Goal: Navigation & Orientation: Find specific page/section

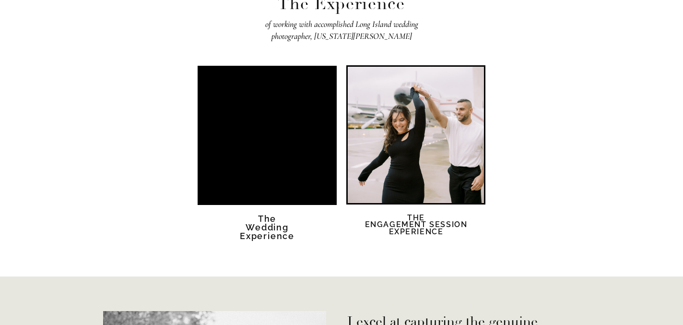
scroll to position [1676, 0]
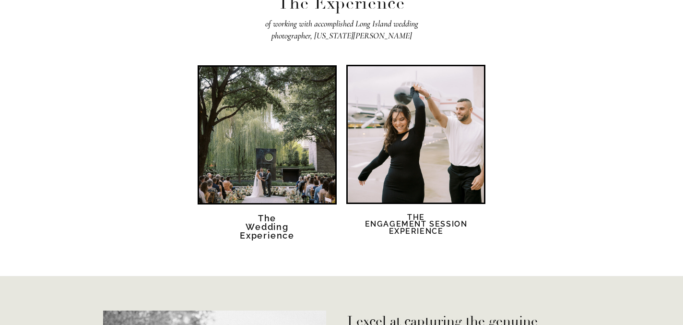
click at [406, 186] on div at bounding box center [416, 134] width 136 height 136
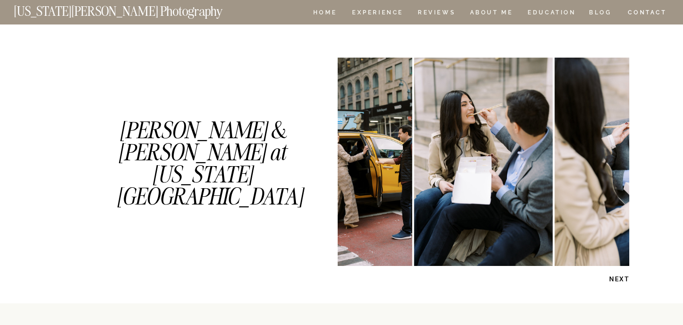
scroll to position [550, 0]
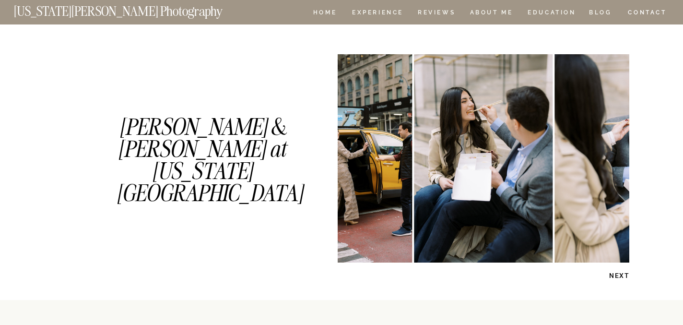
click at [618, 275] on p "NEXT" at bounding box center [604, 275] width 49 height 9
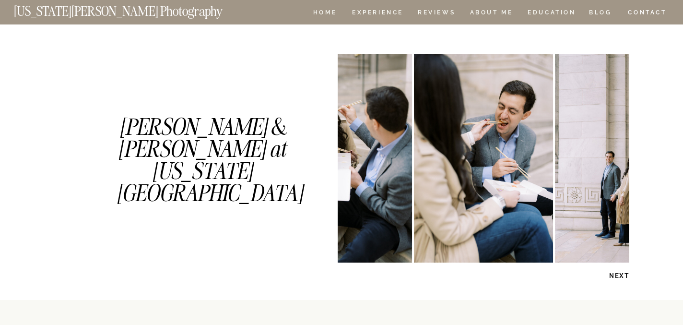
click at [618, 275] on p "NEXT" at bounding box center [604, 275] width 49 height 9
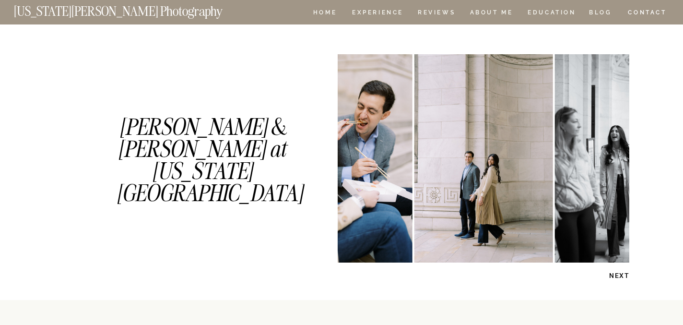
click at [618, 275] on p "NEXT" at bounding box center [604, 275] width 49 height 9
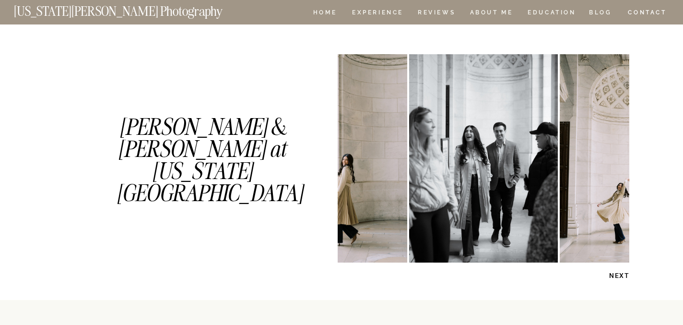
click at [618, 275] on p "NEXT" at bounding box center [604, 275] width 49 height 9
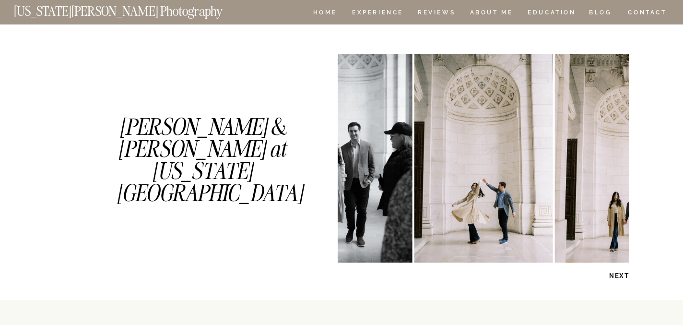
click at [618, 275] on p "NEXT" at bounding box center [604, 275] width 49 height 9
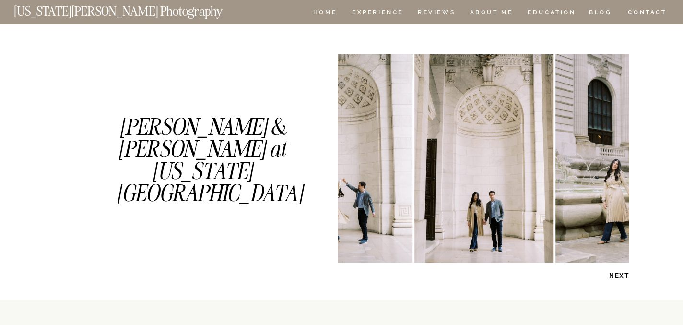
click at [618, 275] on p "NEXT" at bounding box center [604, 275] width 49 height 9
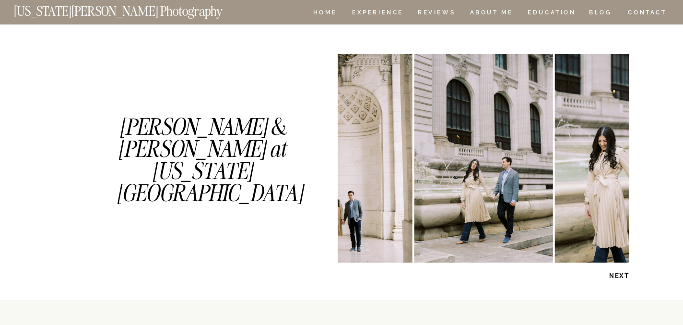
click at [618, 275] on p "NEXT" at bounding box center [604, 275] width 49 height 9
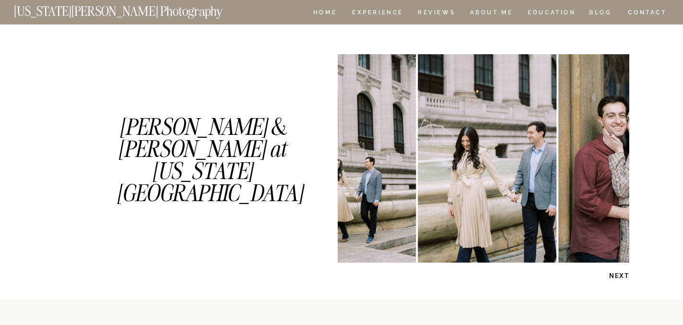
click at [618, 275] on p "NEXT" at bounding box center [604, 275] width 49 height 9
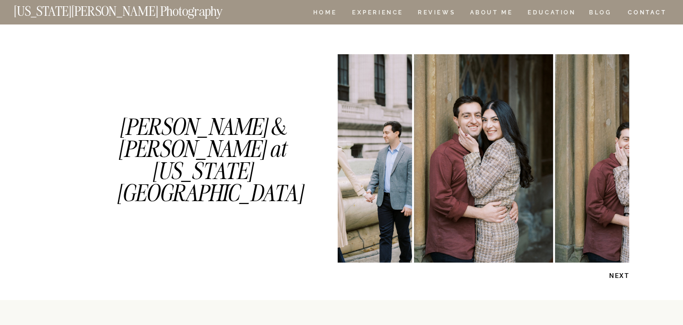
click at [618, 275] on p "NEXT" at bounding box center [604, 275] width 49 height 9
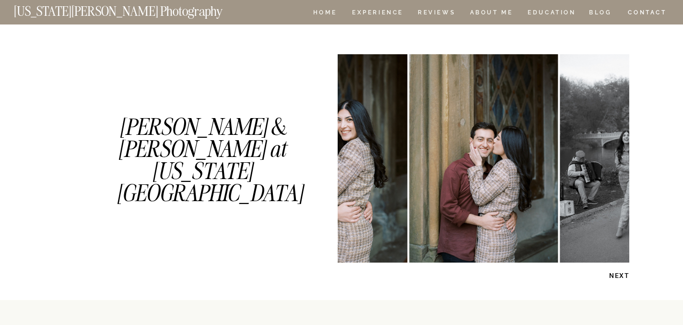
click at [618, 275] on p "NEXT" at bounding box center [604, 275] width 49 height 9
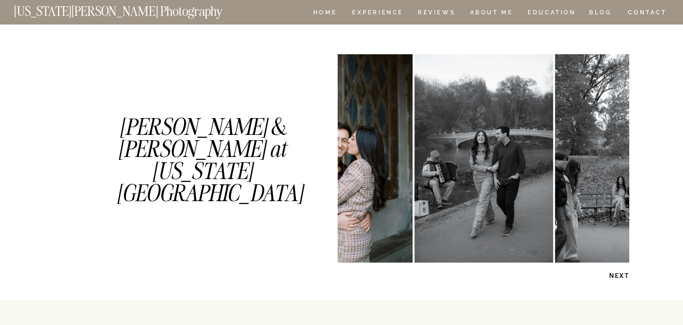
click at [618, 275] on p "NEXT" at bounding box center [604, 275] width 49 height 9
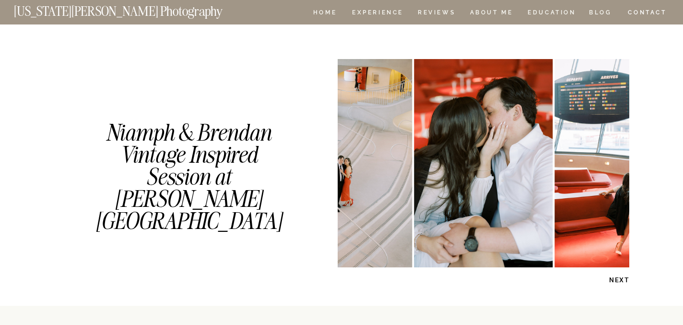
scroll to position [1111, 0]
click at [620, 279] on p "NEXT" at bounding box center [604, 279] width 49 height 9
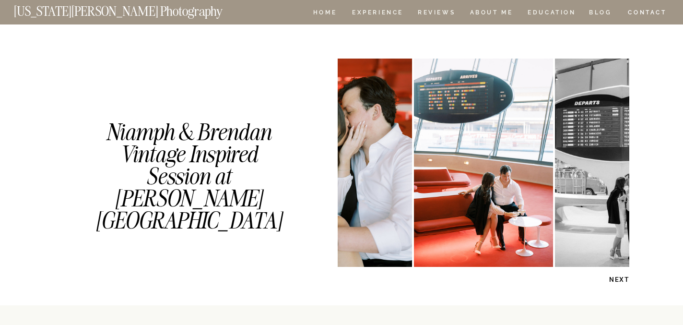
click at [620, 279] on p "NEXT" at bounding box center [604, 279] width 49 height 9
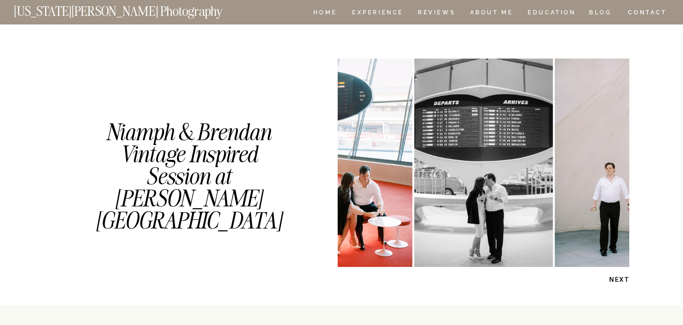
click at [620, 279] on p "NEXT" at bounding box center [604, 279] width 49 height 9
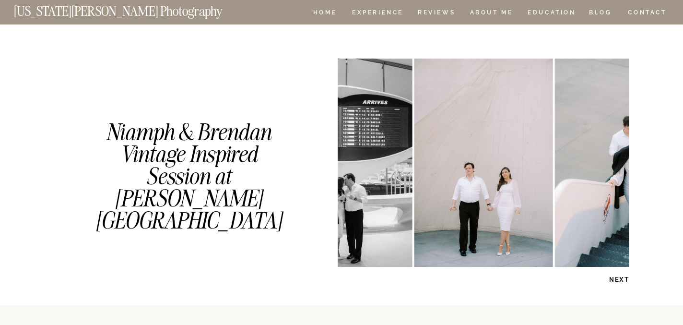
click at [620, 279] on p "NEXT" at bounding box center [604, 279] width 49 height 9
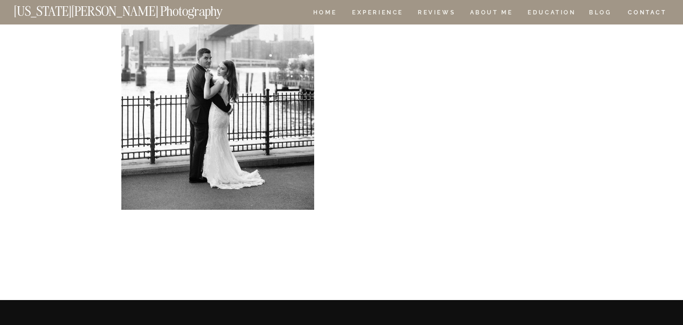
scroll to position [2753, 0]
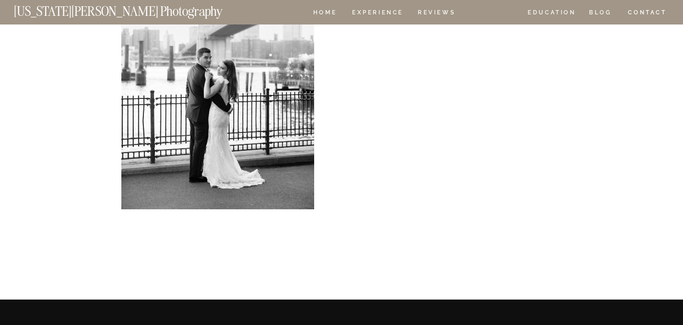
click at [489, 13] on nav "ABOUT ME" at bounding box center [492, 14] width 44 height 8
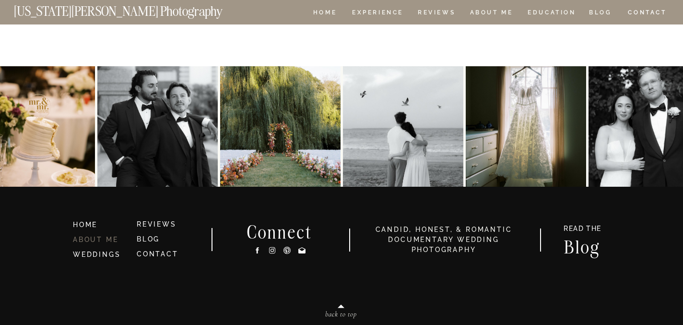
scroll to position [2149, 0]
